Goal: Transaction & Acquisition: Download file/media

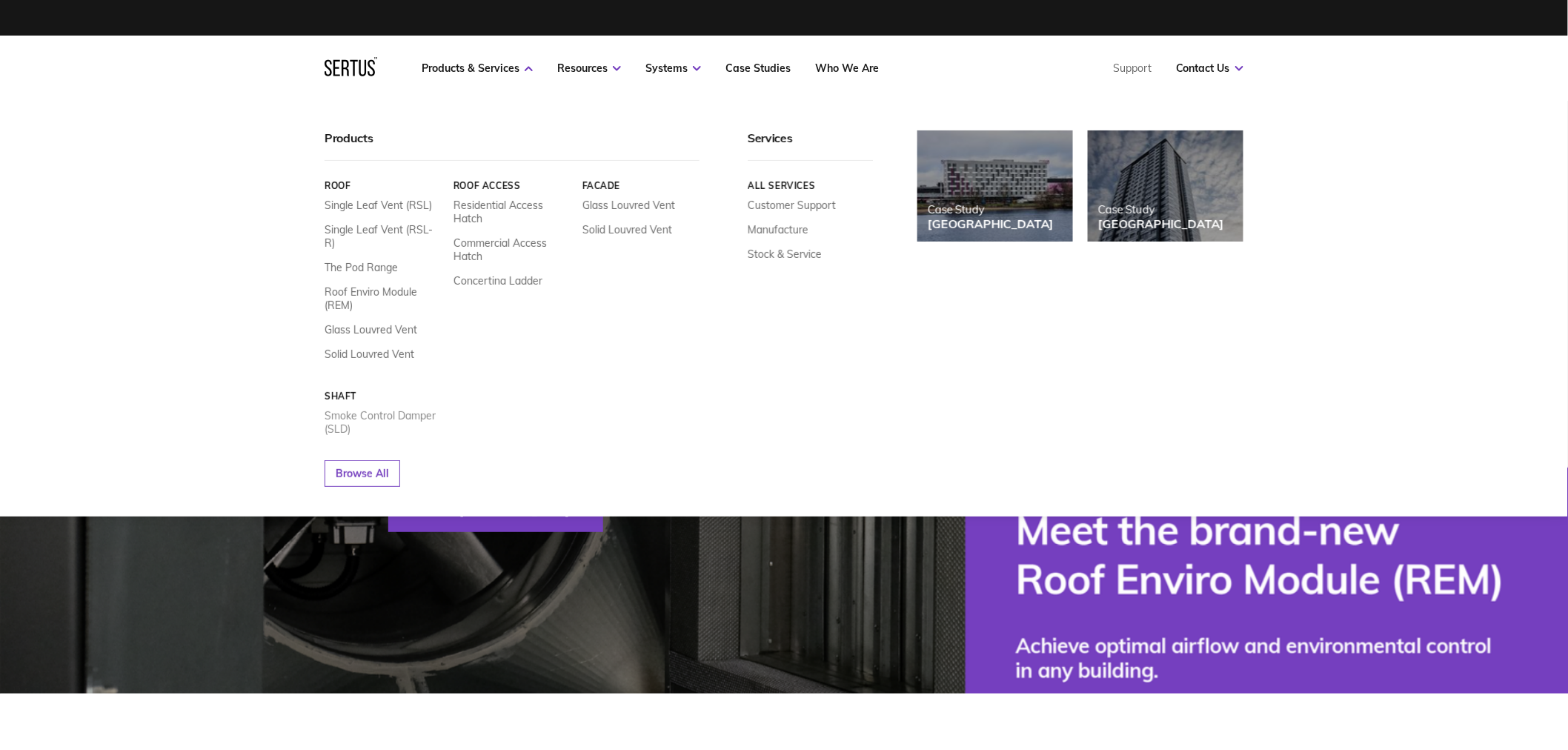
click at [354, 409] on link "Smoke Control Damper (SLD)" at bounding box center [383, 423] width 117 height 27
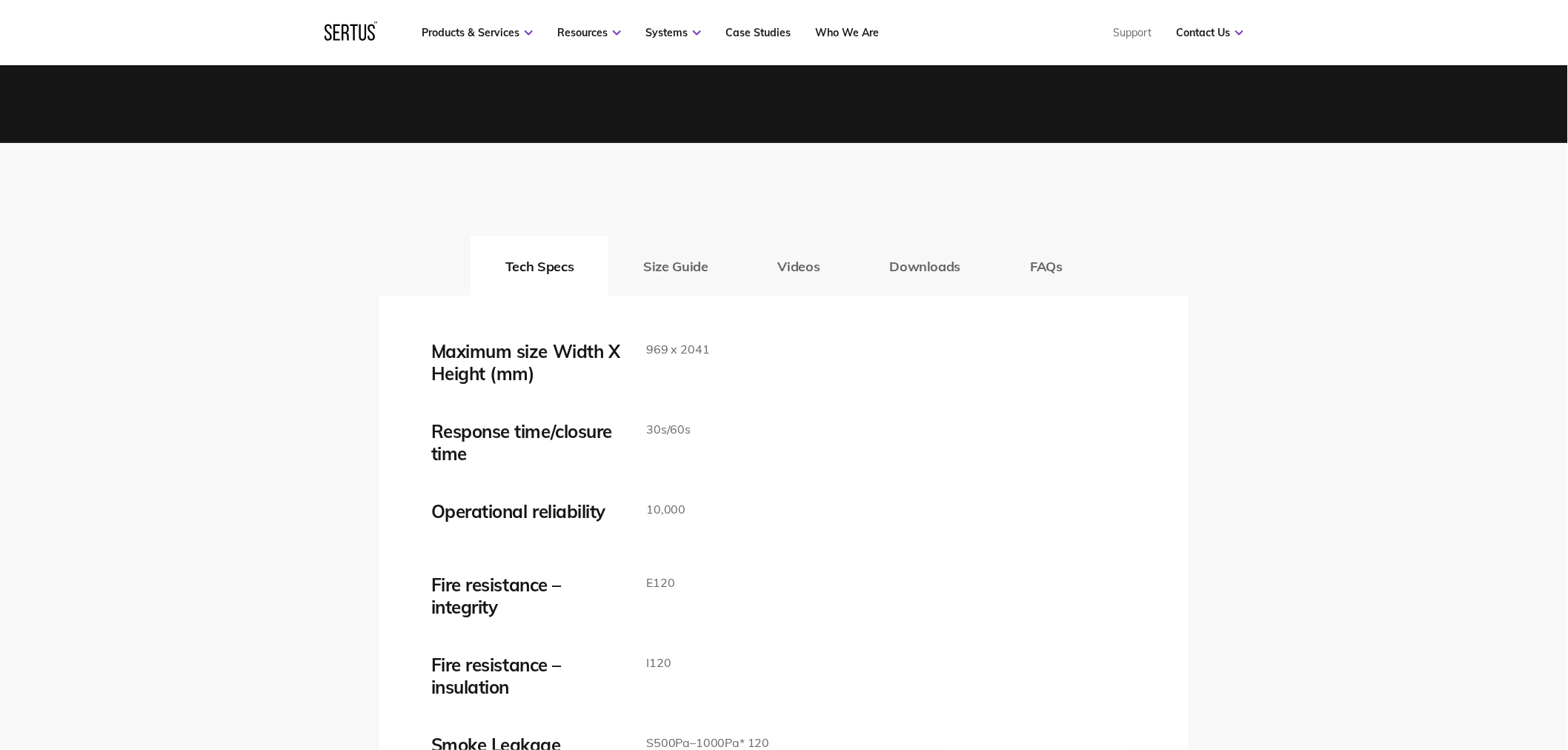
scroll to position [2224, 0]
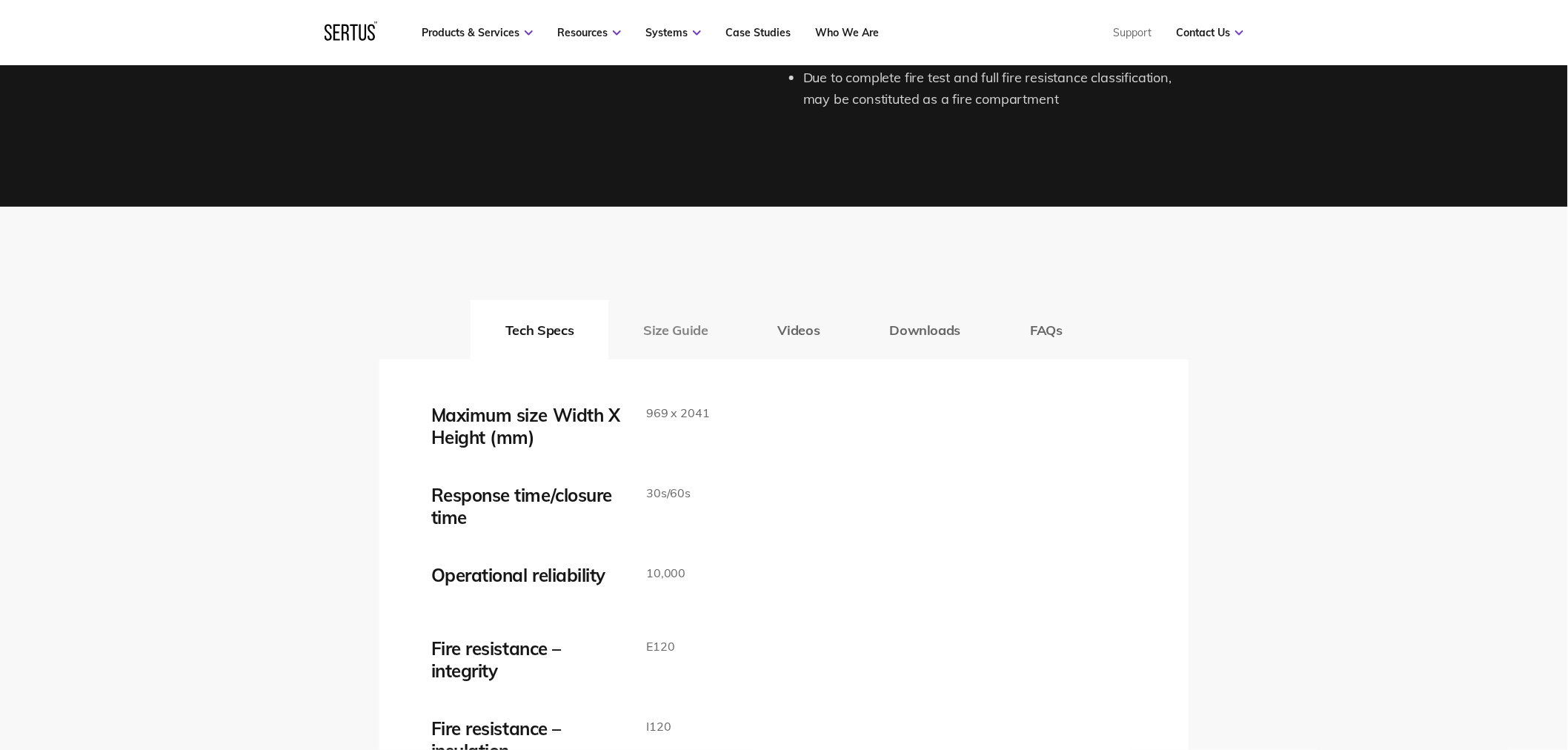
click at [663, 320] on button "Size Guide" at bounding box center [675, 330] width 134 height 60
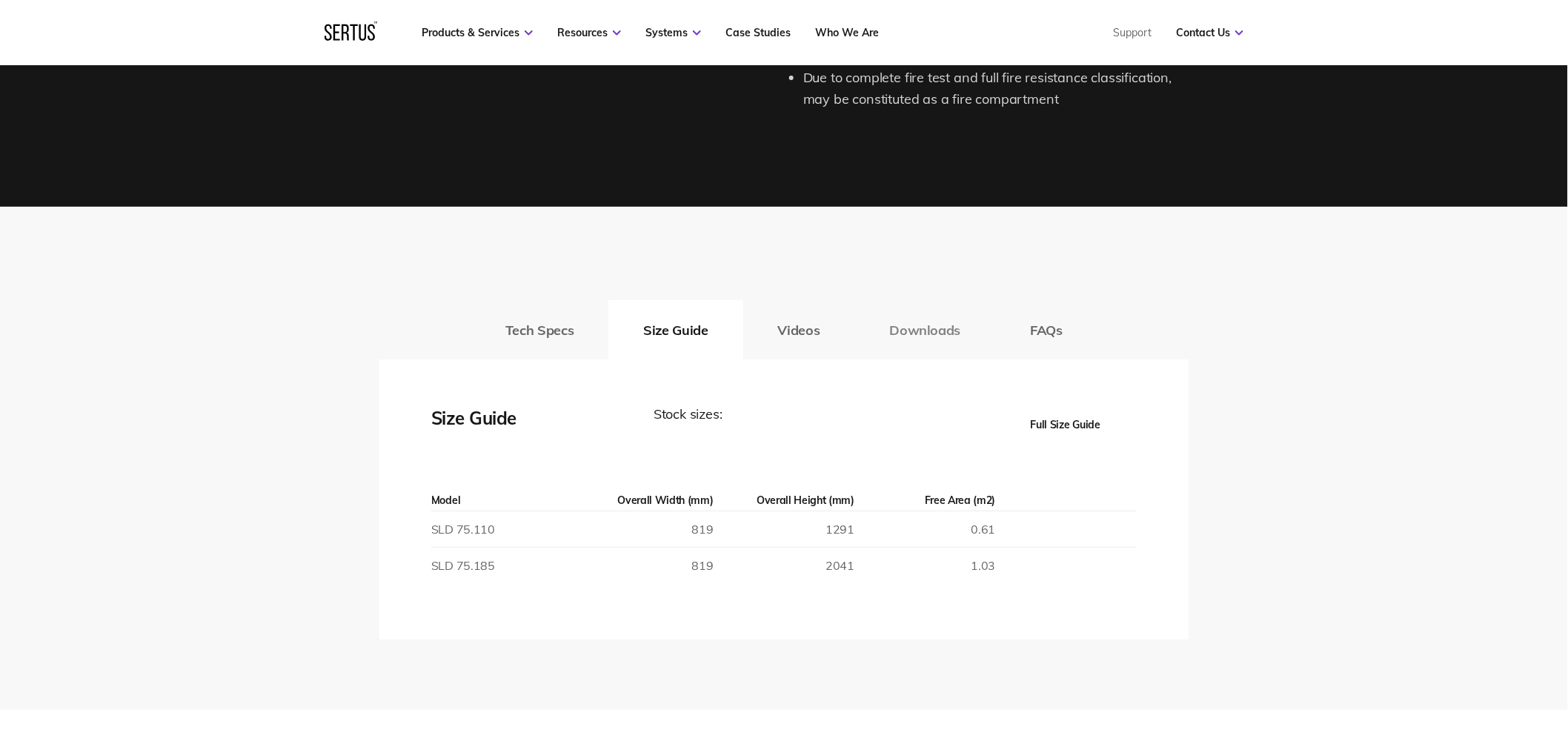
click at [915, 336] on button "Downloads" at bounding box center [926, 330] width 141 height 60
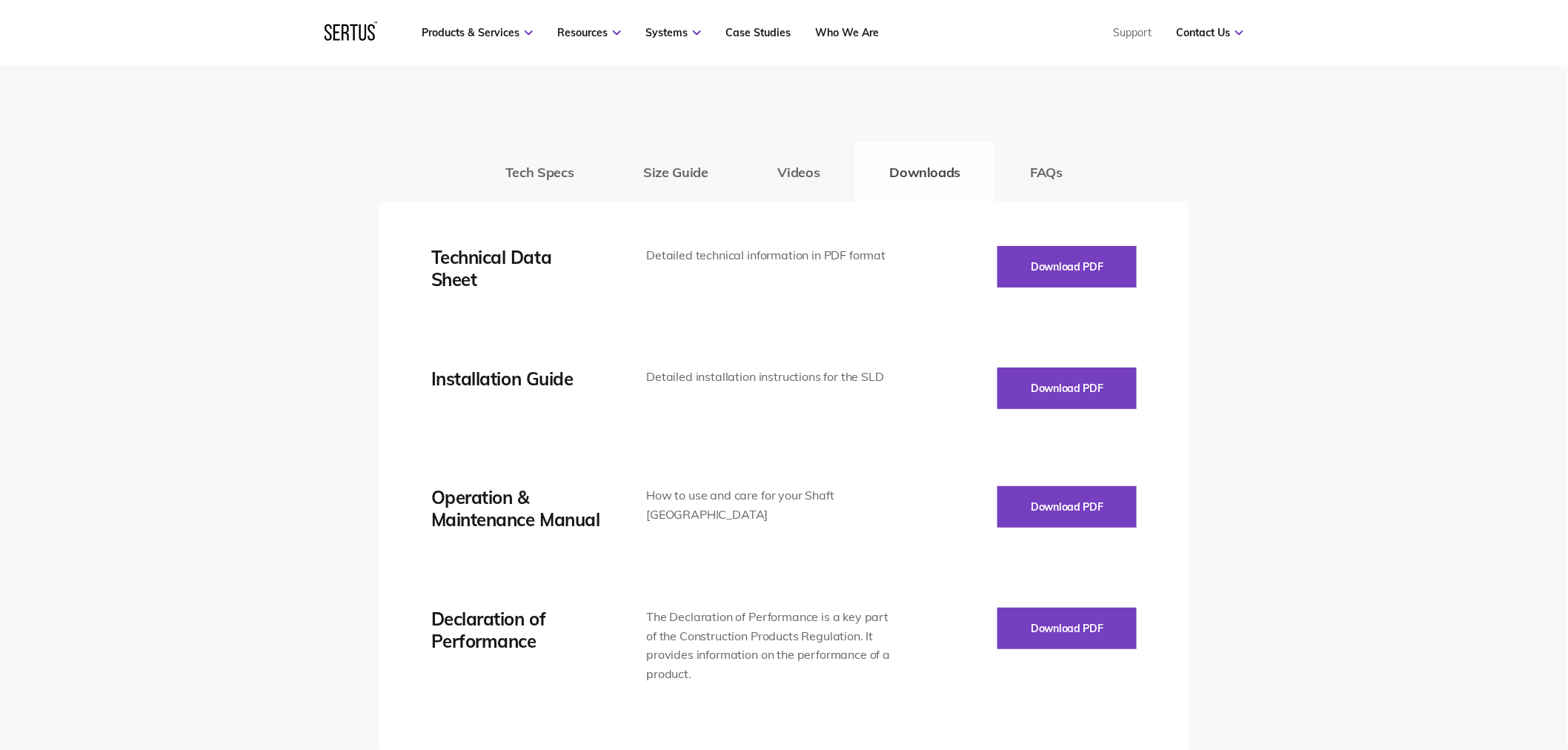
scroll to position [2388, 0]
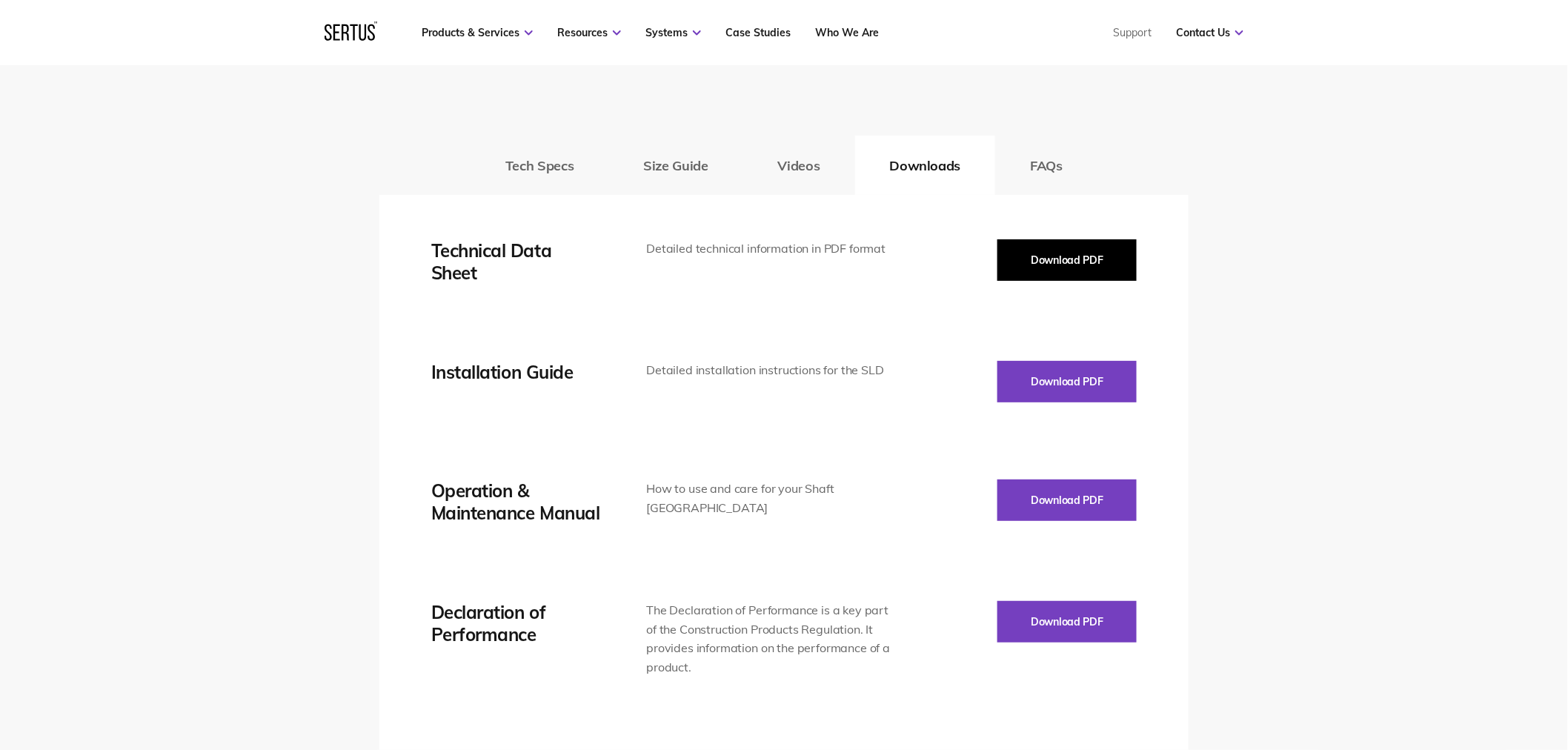
drag, startPoint x: 1028, startPoint y: 277, endPoint x: 1079, endPoint y: 248, distance: 58.7
click at [1079, 248] on button "Download PDF" at bounding box center [1067, 260] width 139 height 42
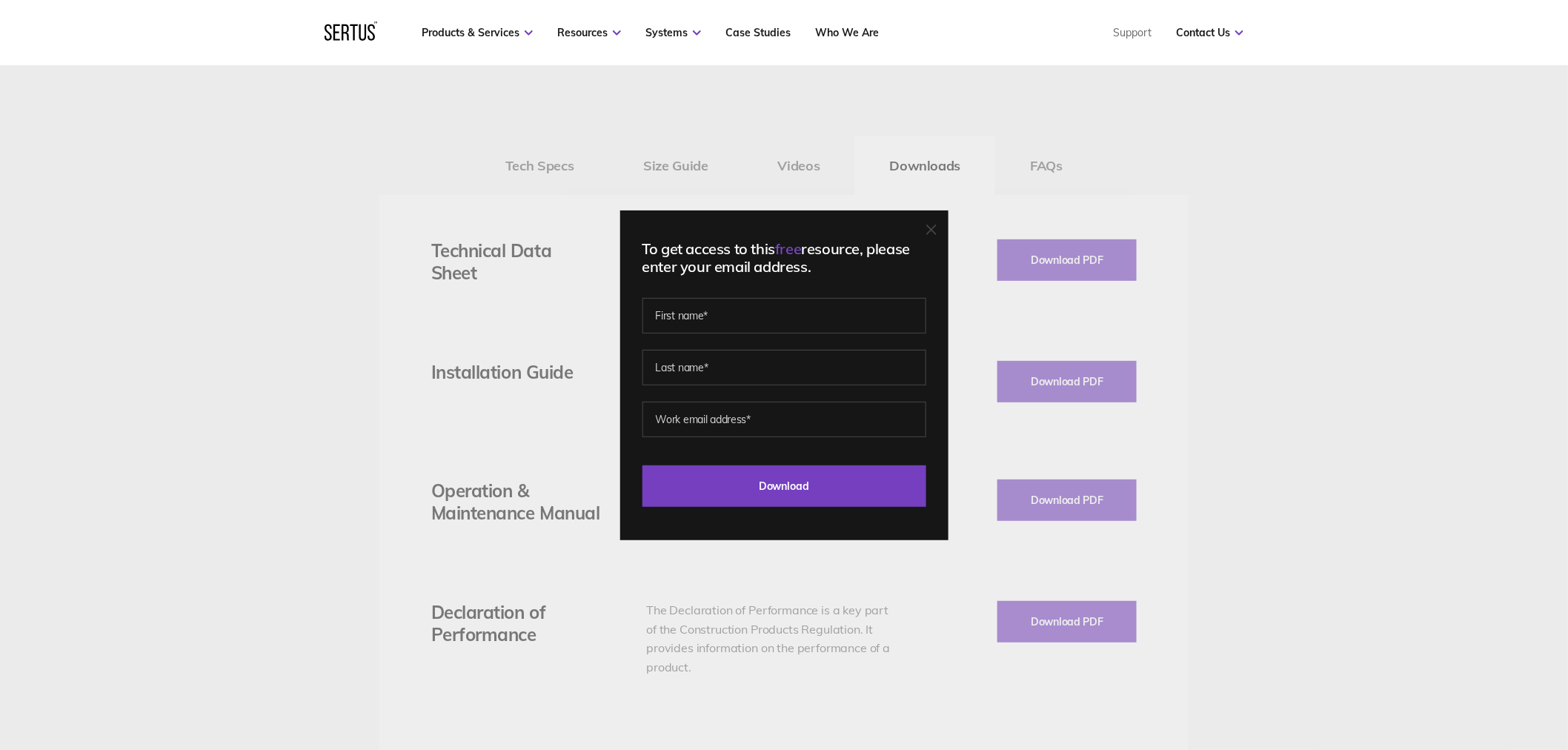
click at [801, 295] on div "To get access to this free resource, please enter your email address. Last Down…" at bounding box center [784, 375] width 328 height 330
click at [756, 320] on input "text" at bounding box center [784, 315] width 284 height 35
type input "Niall"
type input "O'Brien"
type input "niall@crossflow.ie"
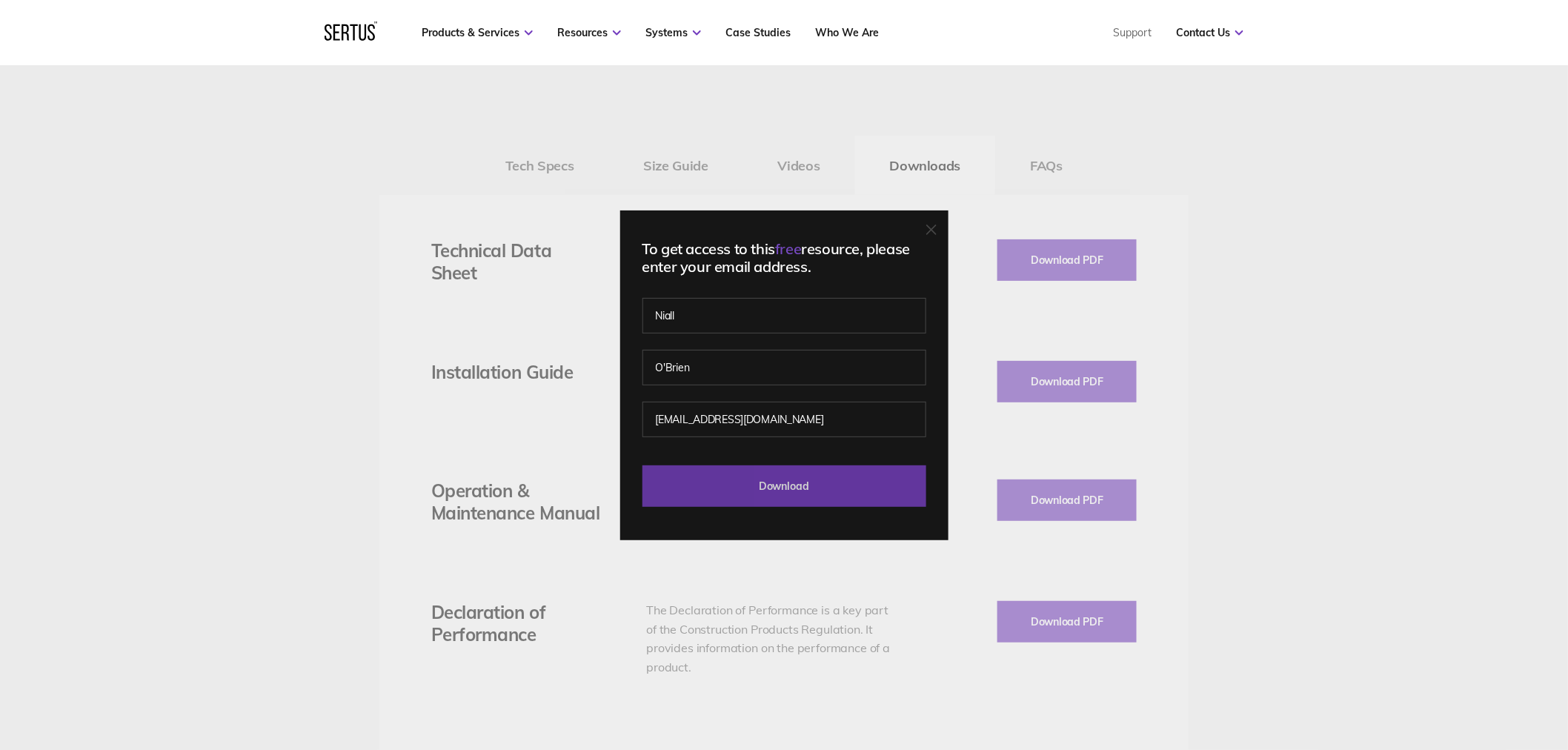
click at [729, 468] on input "Download" at bounding box center [784, 486] width 284 height 42
